Goal: Information Seeking & Learning: Learn about a topic

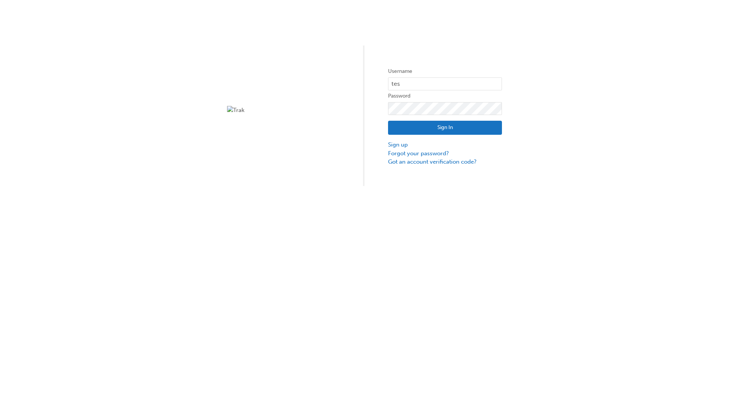
type input "test.e2e.user14"
